Goal: Task Accomplishment & Management: Use online tool/utility

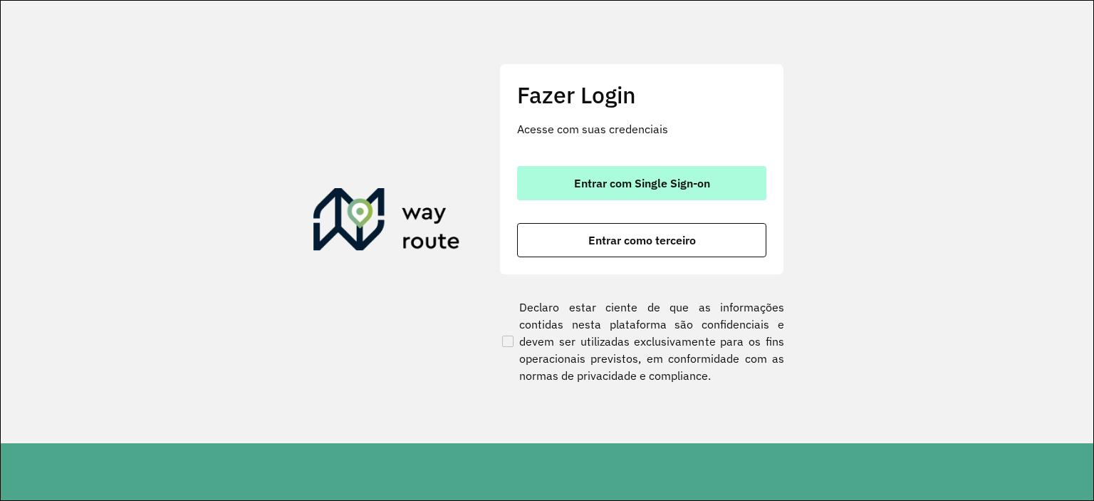
click at [611, 187] on span "Entrar com Single Sign-on" at bounding box center [642, 182] width 136 height 11
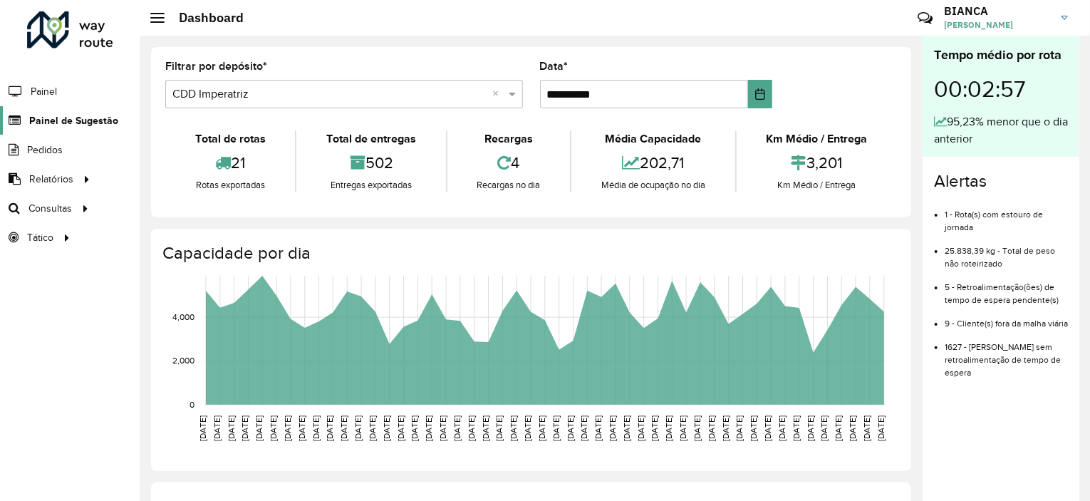
click at [74, 118] on span "Painel de Sugestão" at bounding box center [73, 120] width 89 height 15
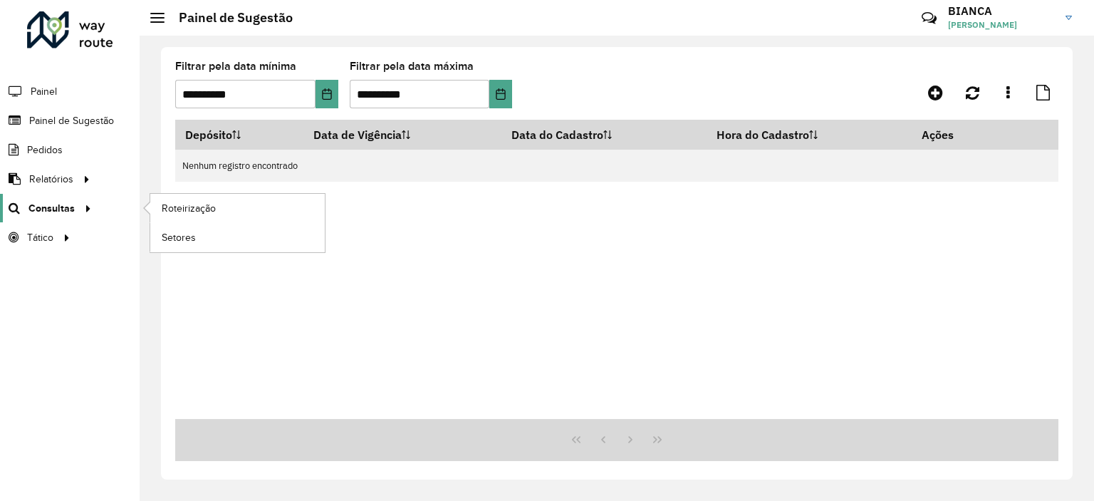
click at [46, 202] on span "Consultas" at bounding box center [51, 208] width 46 height 15
click at [192, 211] on span "Roteirização" at bounding box center [191, 208] width 58 height 15
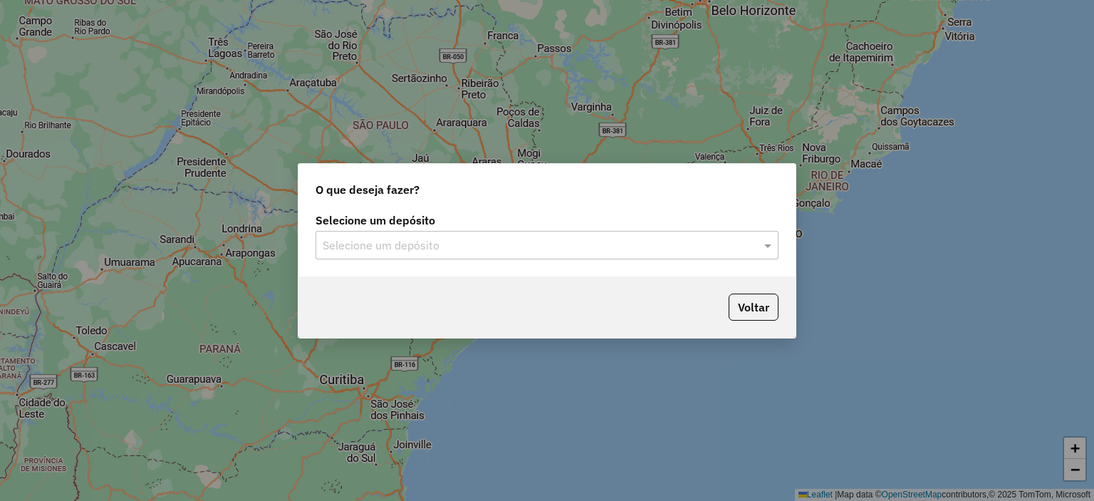
click at [394, 235] on div "Selecione um depósito" at bounding box center [547, 245] width 463 height 28
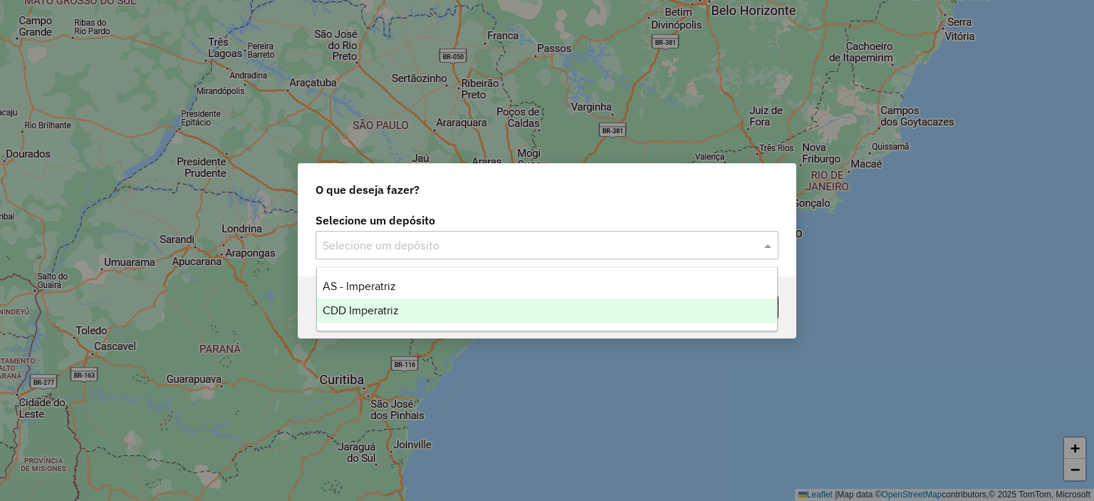
click at [373, 304] on span "CDD Imperatriz" at bounding box center [361, 310] width 76 height 12
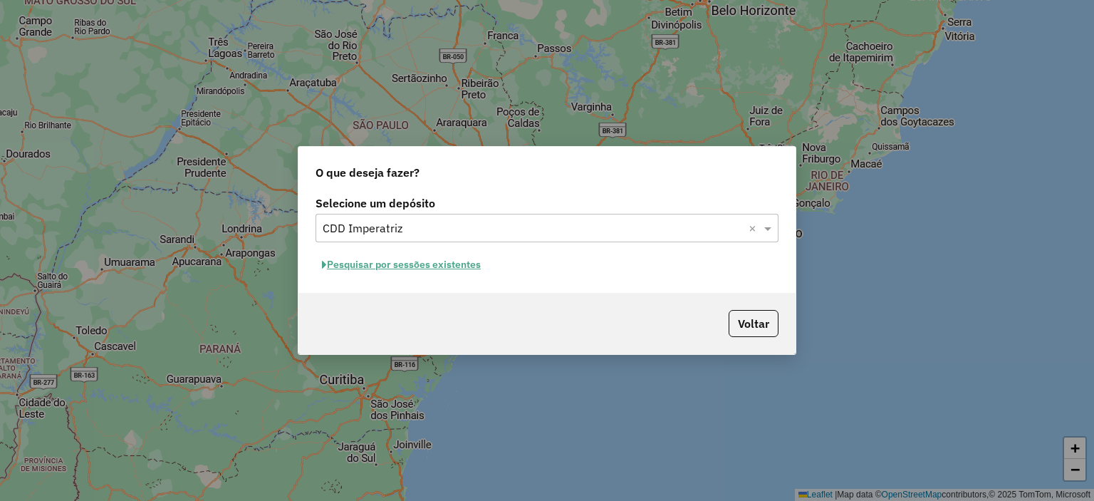
click at [427, 267] on button "Pesquisar por sessões existentes" at bounding box center [402, 265] width 172 height 22
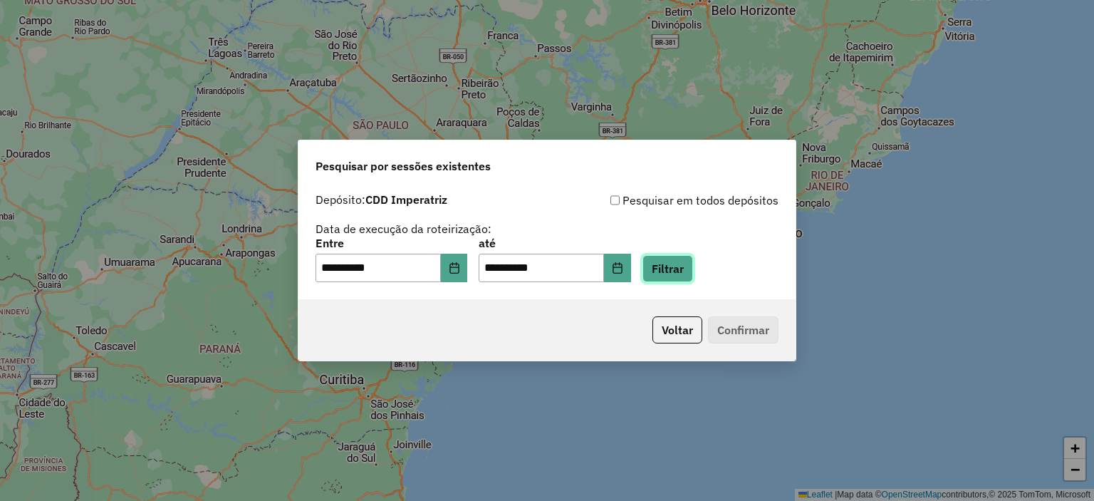
click at [681, 281] on button "Filtrar" at bounding box center [668, 268] width 51 height 27
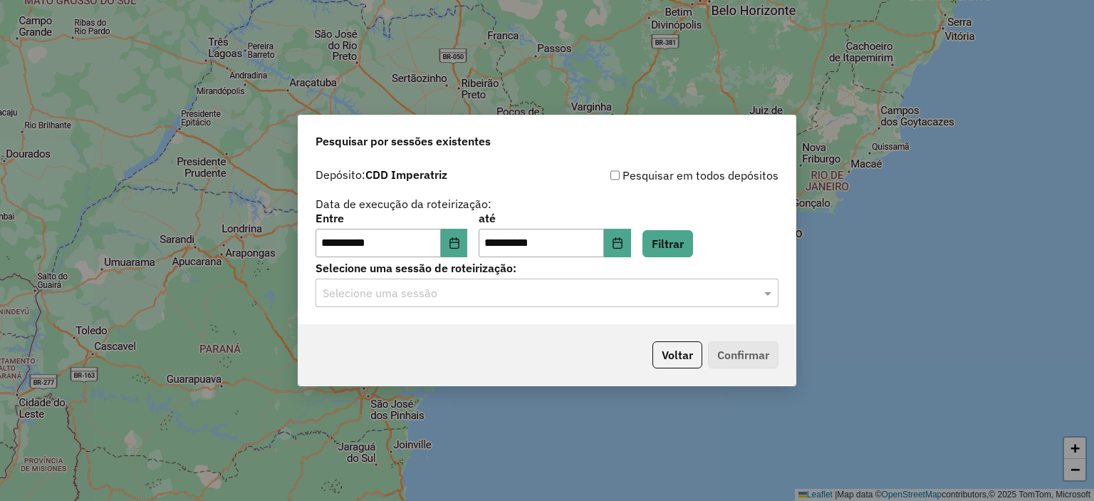
click at [536, 289] on input "text" at bounding box center [533, 293] width 420 height 17
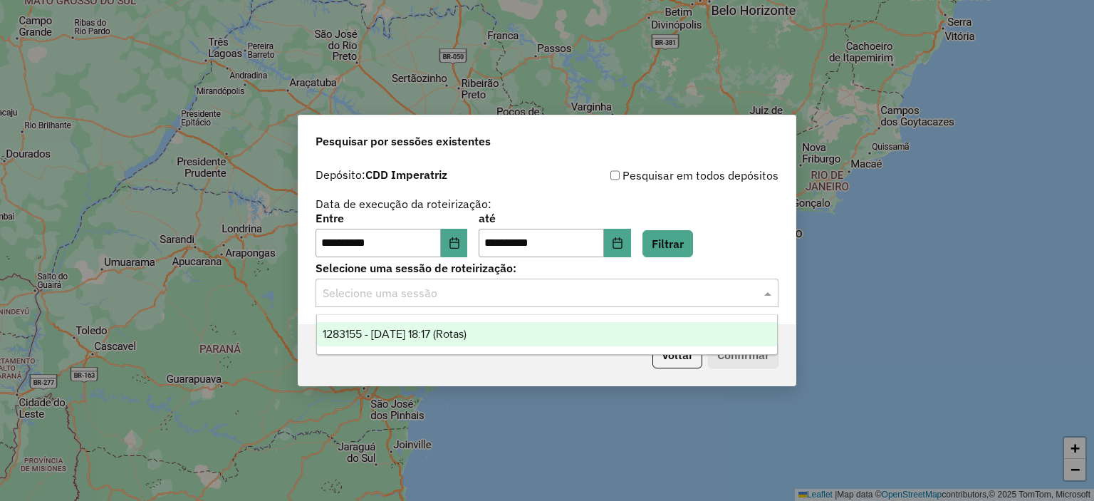
click at [402, 336] on span "1283155 - [DATE] 18:17 (Rotas)" at bounding box center [395, 334] width 144 height 12
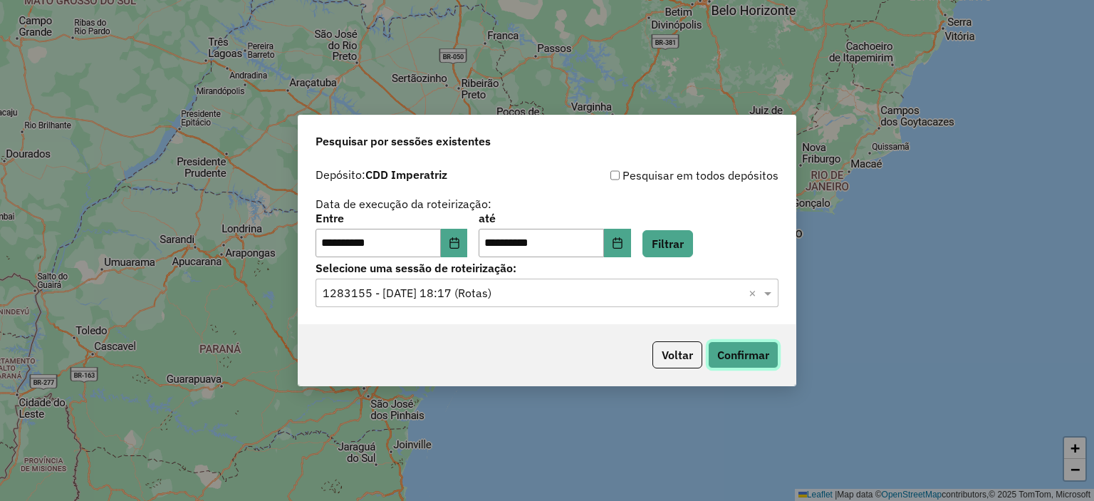
click at [755, 349] on button "Confirmar" at bounding box center [743, 354] width 71 height 27
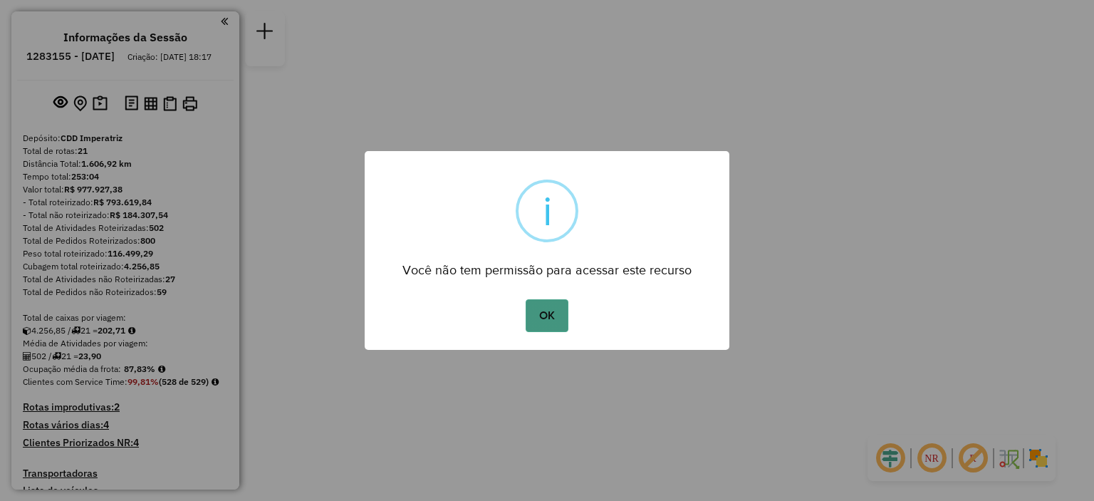
click at [536, 318] on button "OK" at bounding box center [547, 315] width 42 height 33
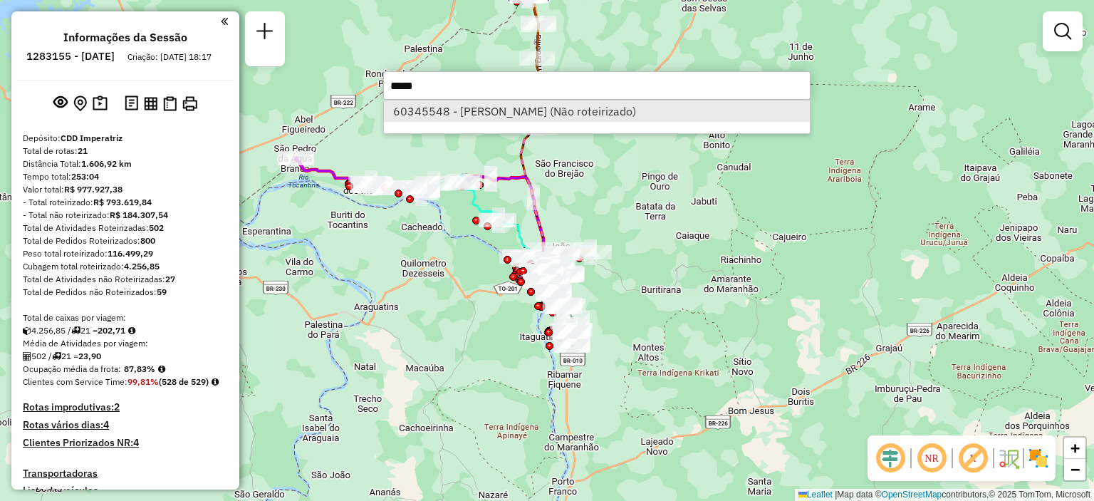
type input "*****"
click at [571, 115] on li "60345548 - BRUNO EDUARDO BORGES (Não roteirizado)" at bounding box center [597, 110] width 426 height 21
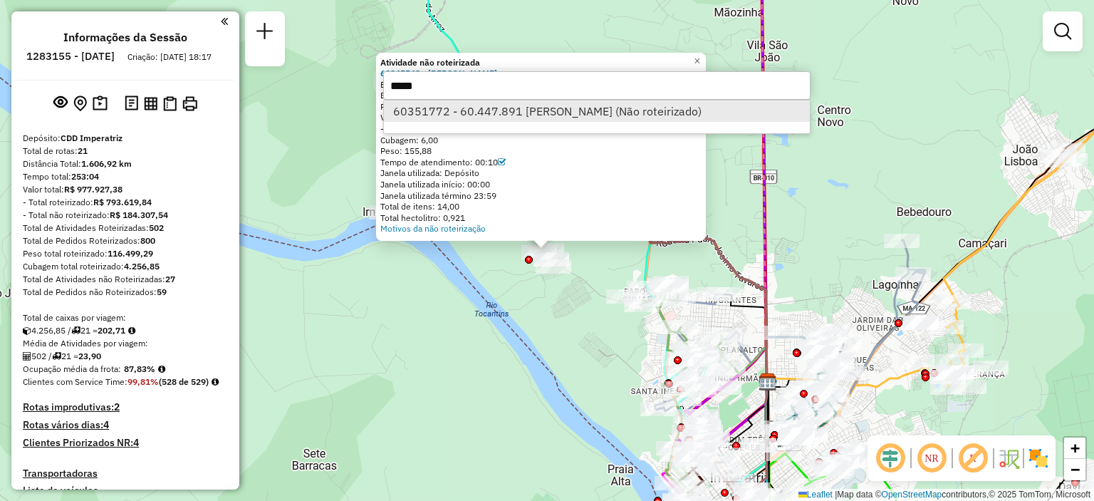
type input "*****"
click at [466, 114] on li "60351772 - 60.447.891 JOSE CARLOS DE OLIVEIRA (Não roteirizado)" at bounding box center [597, 110] width 426 height 21
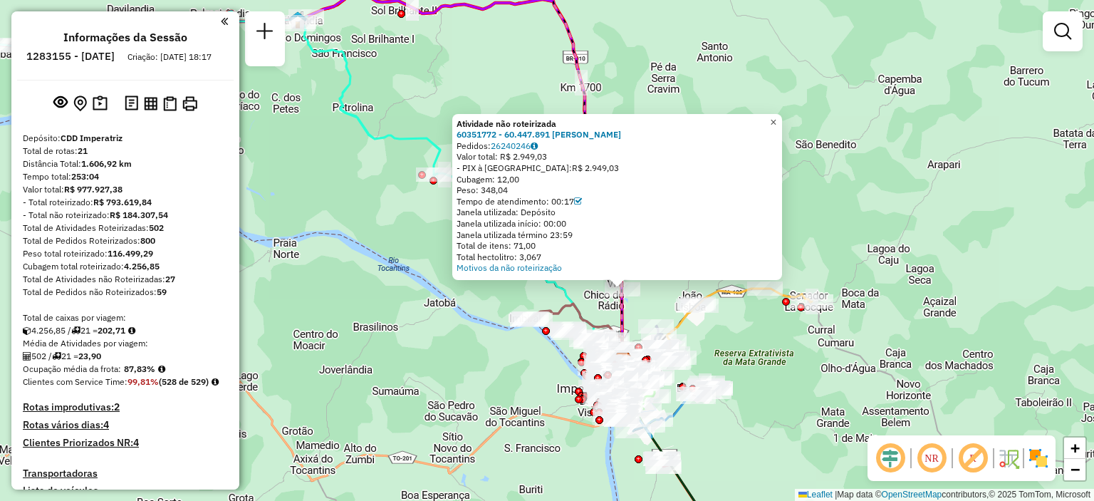
click at [782, 117] on link "×" at bounding box center [773, 122] width 17 height 17
